Goal: Task Accomplishment & Management: Complete application form

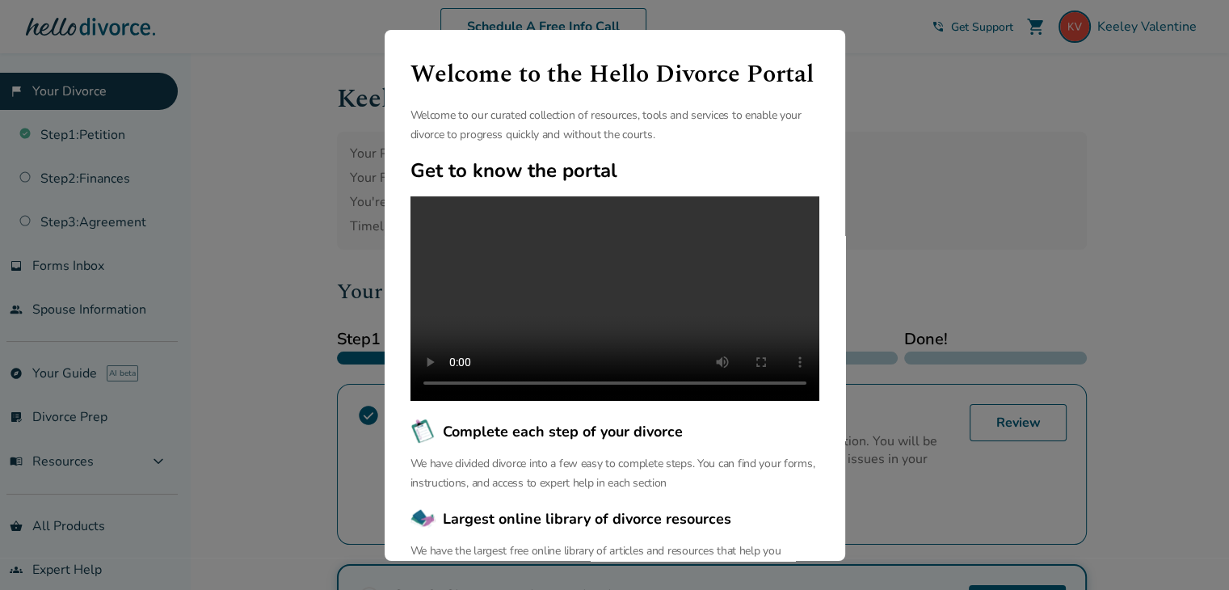
click at [963, 229] on div "Welcome to the Hello Divorce Portal Welcome to our curated collection of resour…" at bounding box center [614, 295] width 1229 height 590
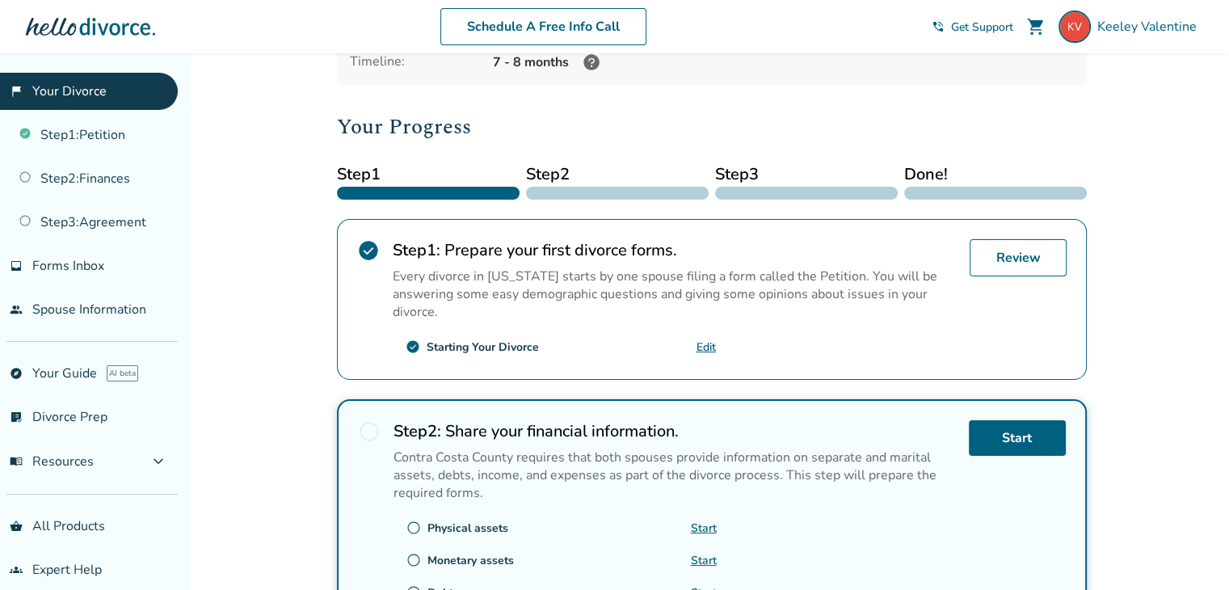
scroll to position [194, 0]
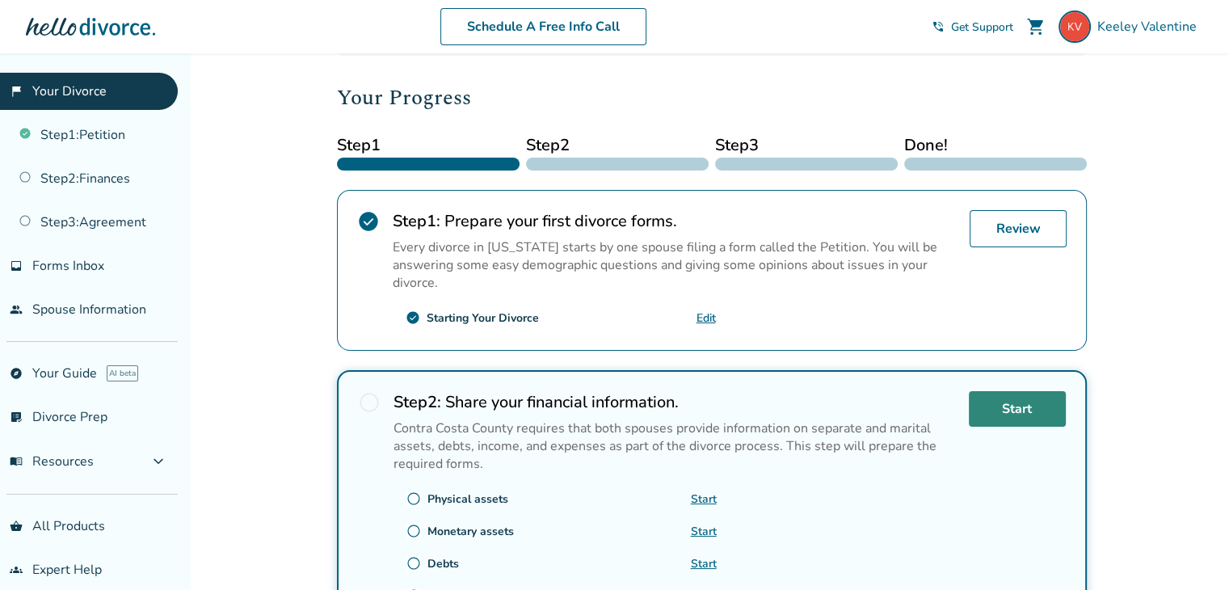
click at [995, 408] on link "Start" at bounding box center [1017, 409] width 97 height 36
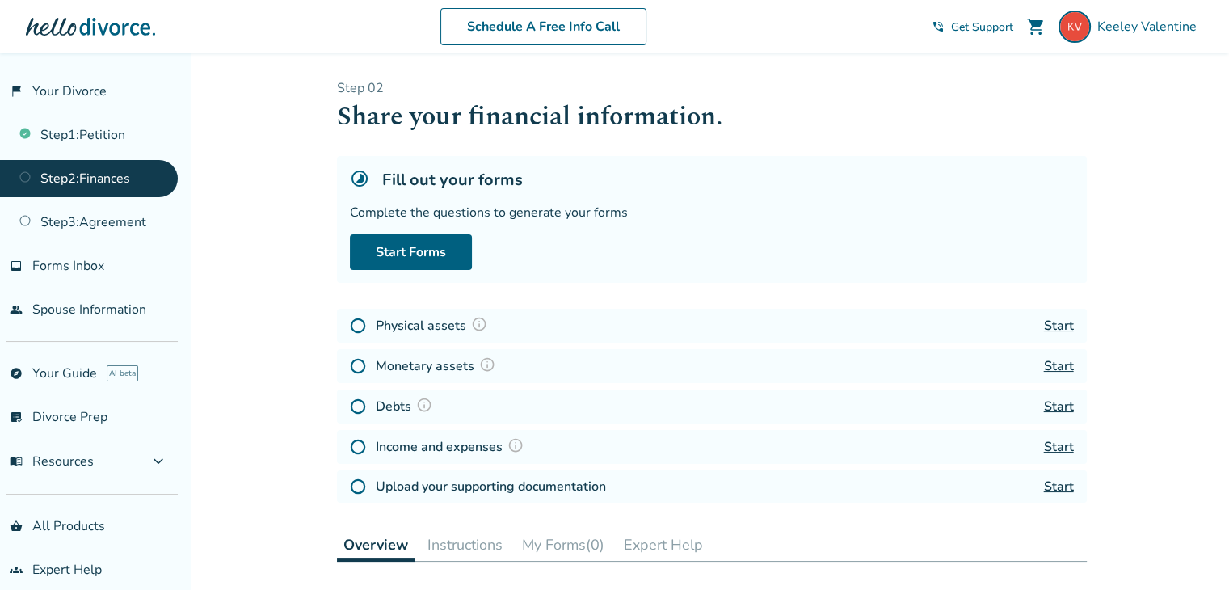
click at [1059, 329] on link "Start" at bounding box center [1059, 326] width 30 height 18
